Goal: Information Seeking & Learning: Check status

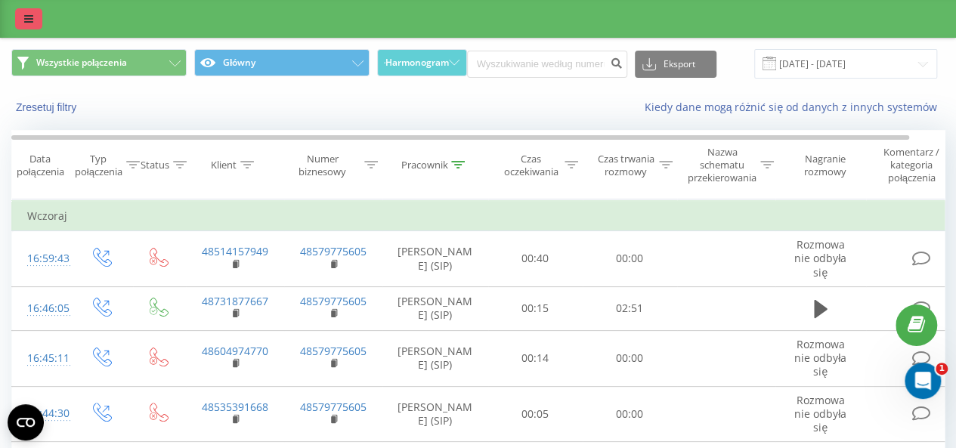
click at [27, 20] on icon at bounding box center [28, 19] width 9 height 11
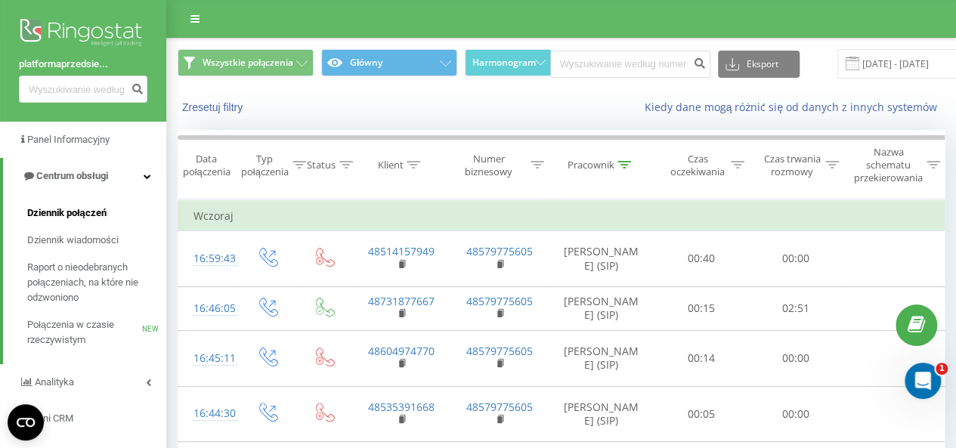
click at [96, 215] on span "Dziennik połączeń" at bounding box center [66, 212] width 79 height 15
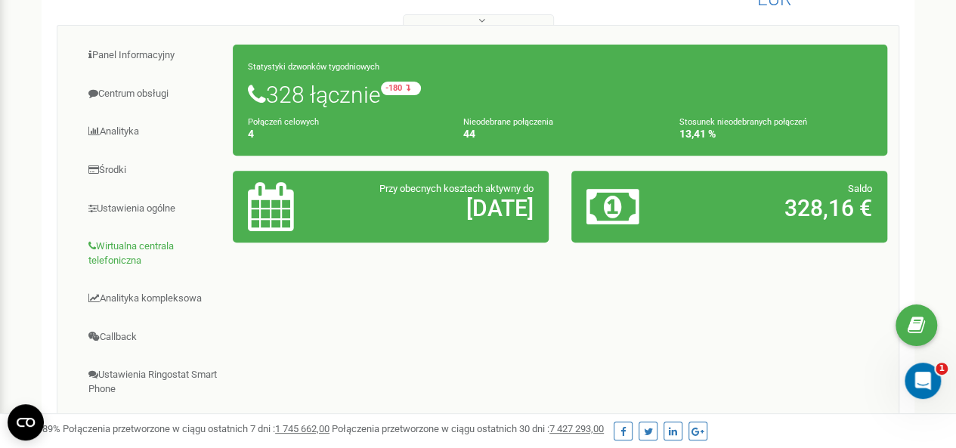
scroll to position [151, 0]
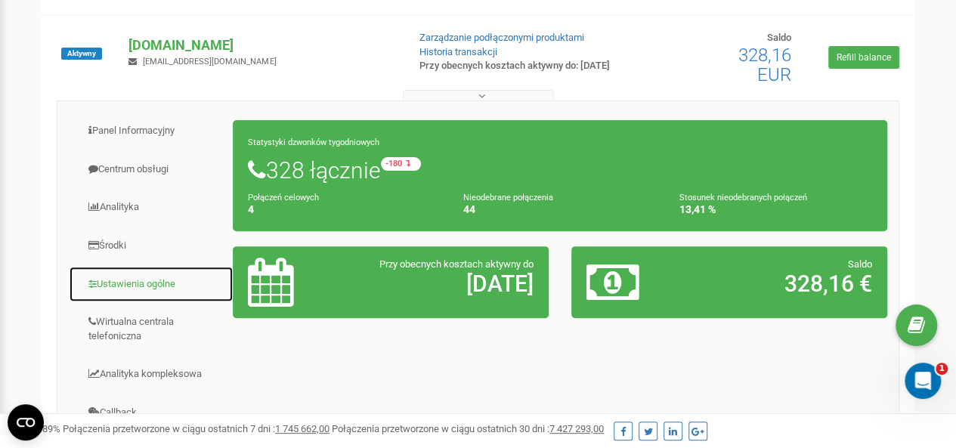
click at [136, 280] on link "Ustawienia ogólne" at bounding box center [151, 284] width 165 height 37
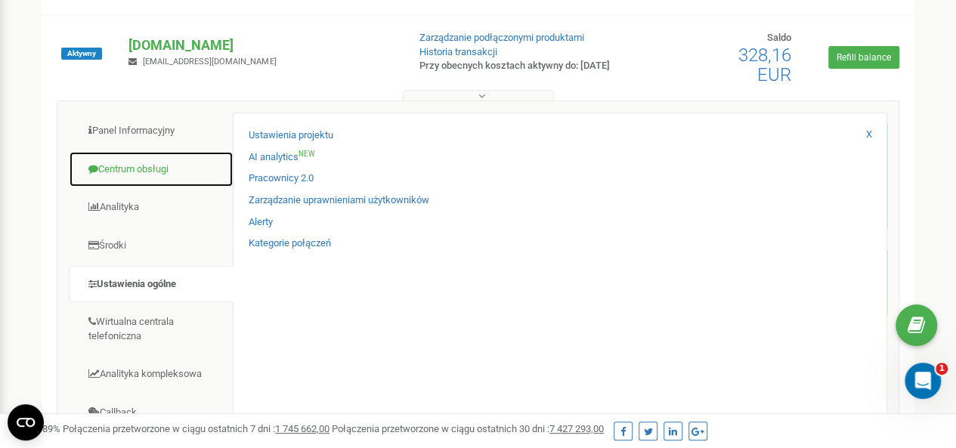
click at [133, 172] on link "Centrum obsługi" at bounding box center [151, 169] width 165 height 37
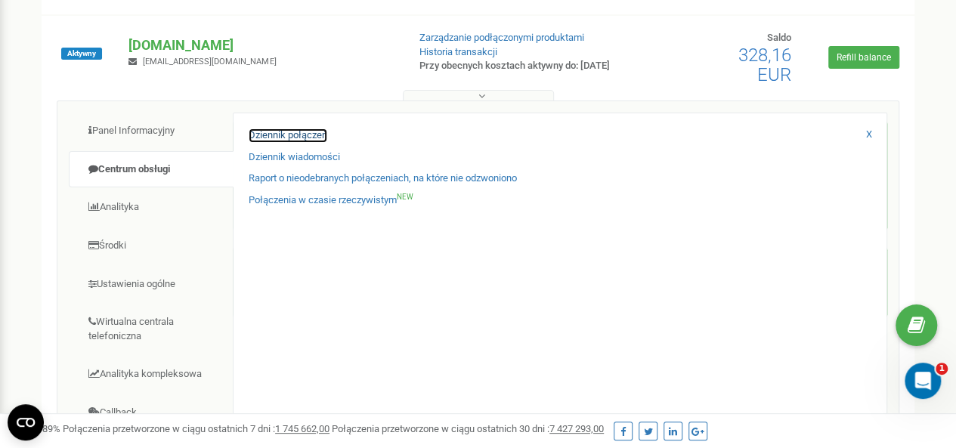
click at [275, 140] on link "Dziennik połączeń" at bounding box center [288, 135] width 79 height 14
click at [298, 128] on div "Dziennik połączeń Dziennik wiadomości Raport o nieodebranych połączeniach, na k…" at bounding box center [560, 364] width 654 height 502
click at [310, 135] on link "Dziennik połączeń" at bounding box center [288, 135] width 79 height 14
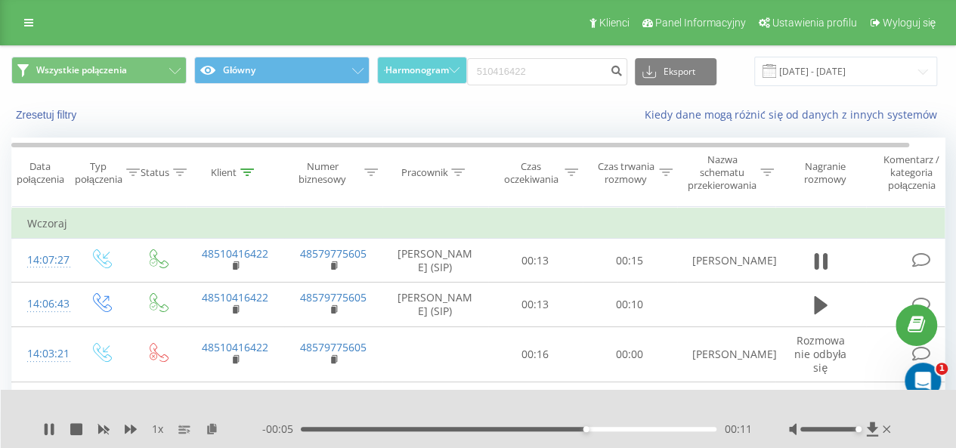
click at [584, 413] on div at bounding box center [468, 409] width 681 height 17
drag, startPoint x: 596, startPoint y: 430, endPoint x: 231, endPoint y: 421, distance: 365.0
click at [243, 422] on div "1 x - 00:15 00:00 00:00" at bounding box center [468, 429] width 851 height 15
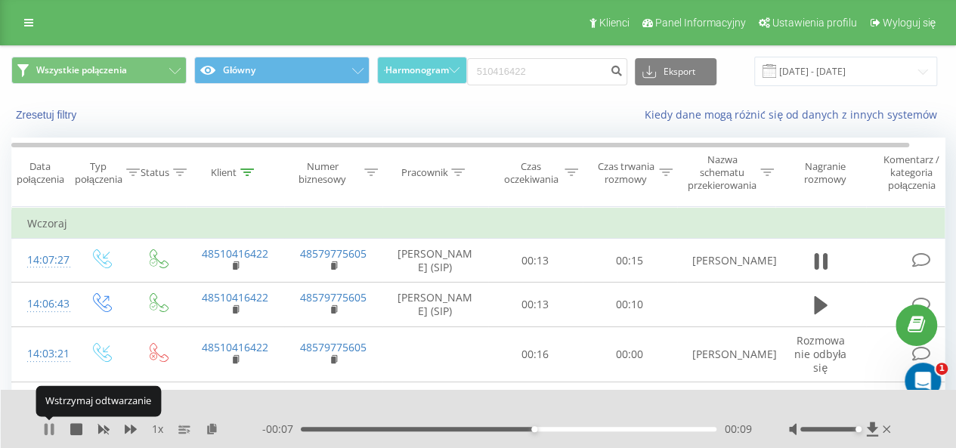
click at [44, 425] on icon at bounding box center [49, 429] width 12 height 12
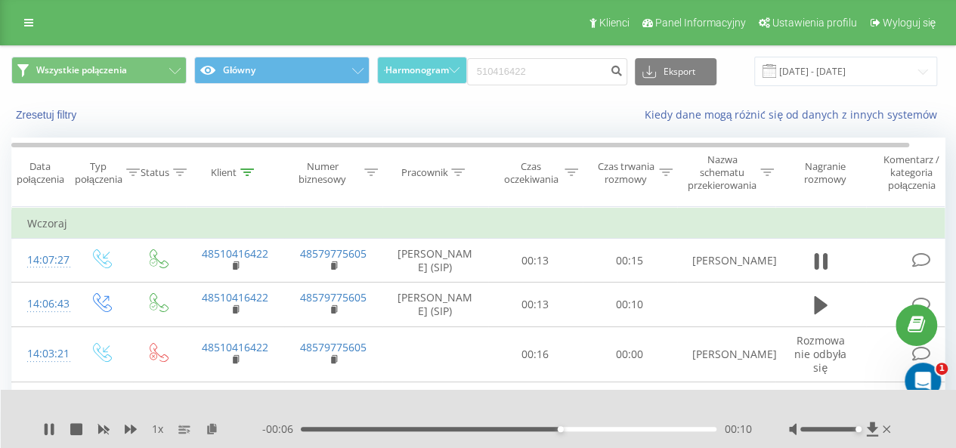
click at [44, 425] on icon at bounding box center [49, 429] width 12 height 12
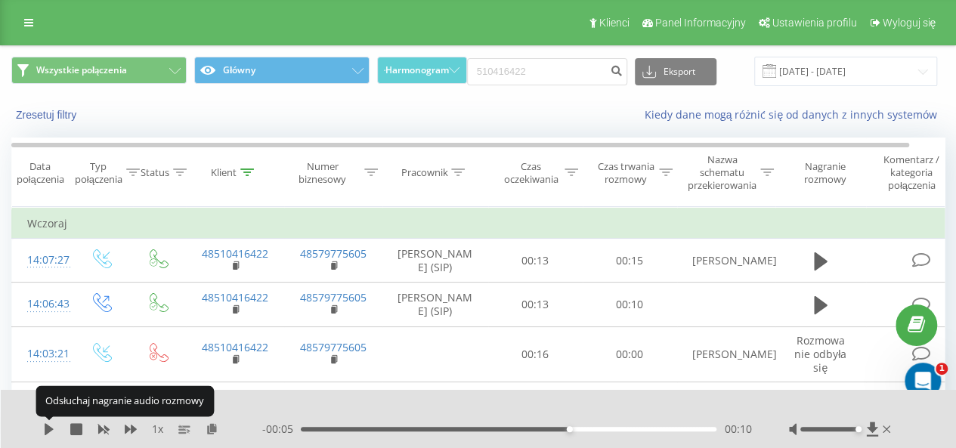
click at [44, 425] on icon at bounding box center [49, 429] width 12 height 12
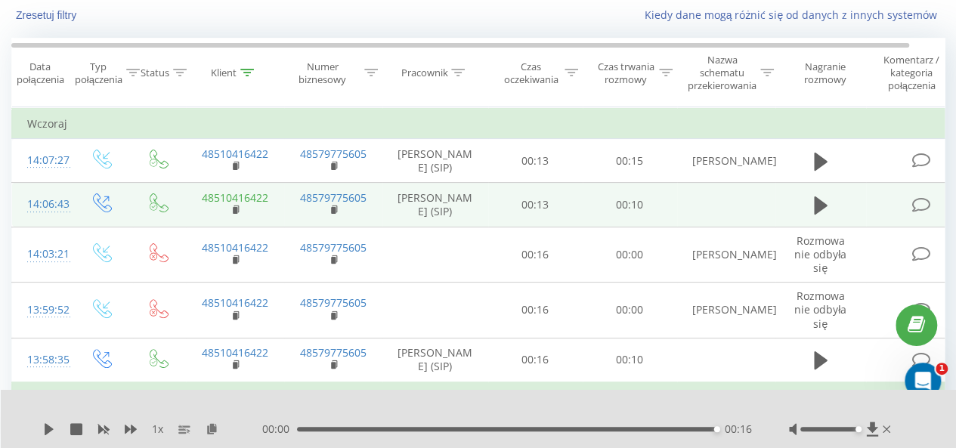
scroll to position [151, 0]
